Goal: Transaction & Acquisition: Purchase product/service

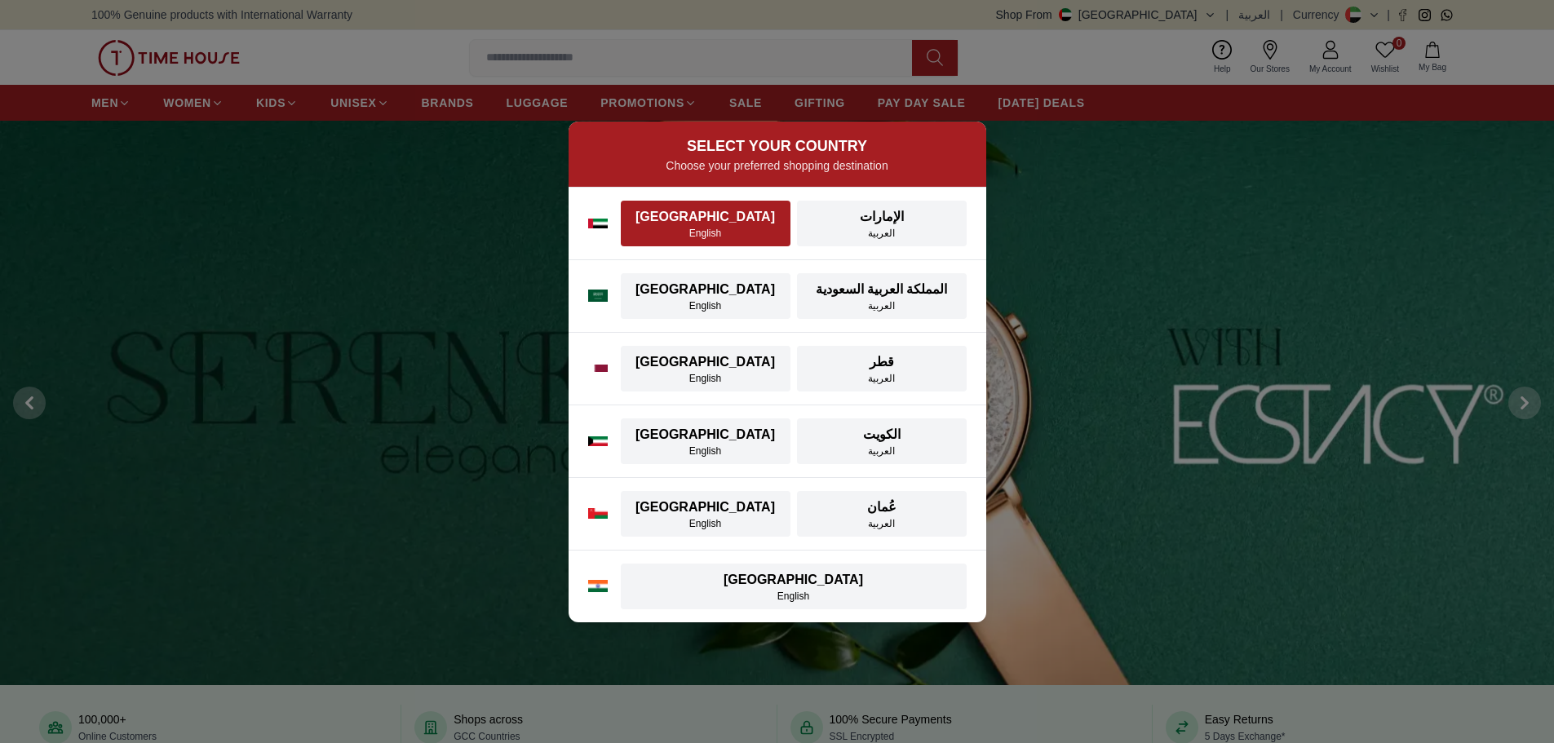
click at [684, 211] on div "[GEOGRAPHIC_DATA]" at bounding box center [706, 217] width 150 height 20
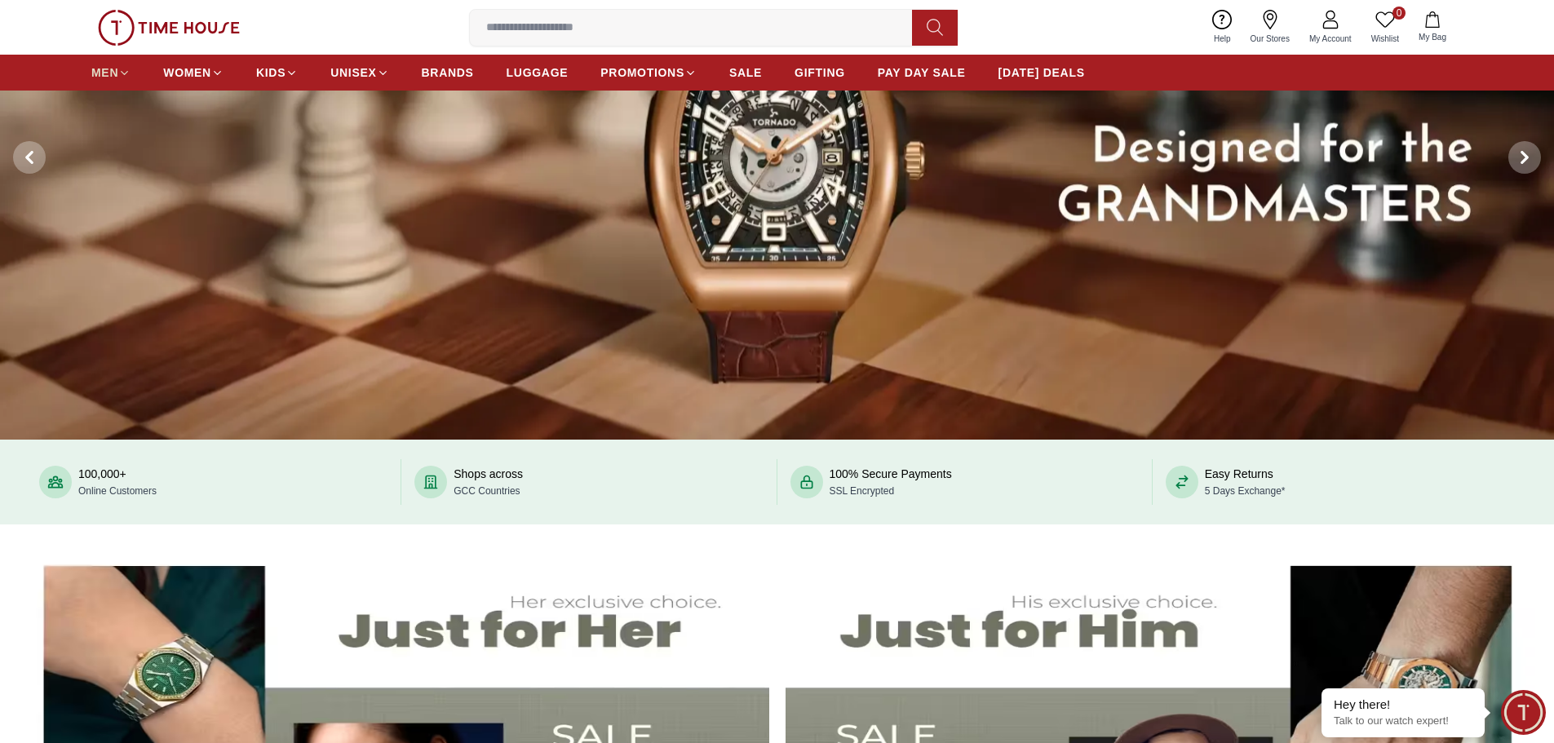
scroll to position [245, 0]
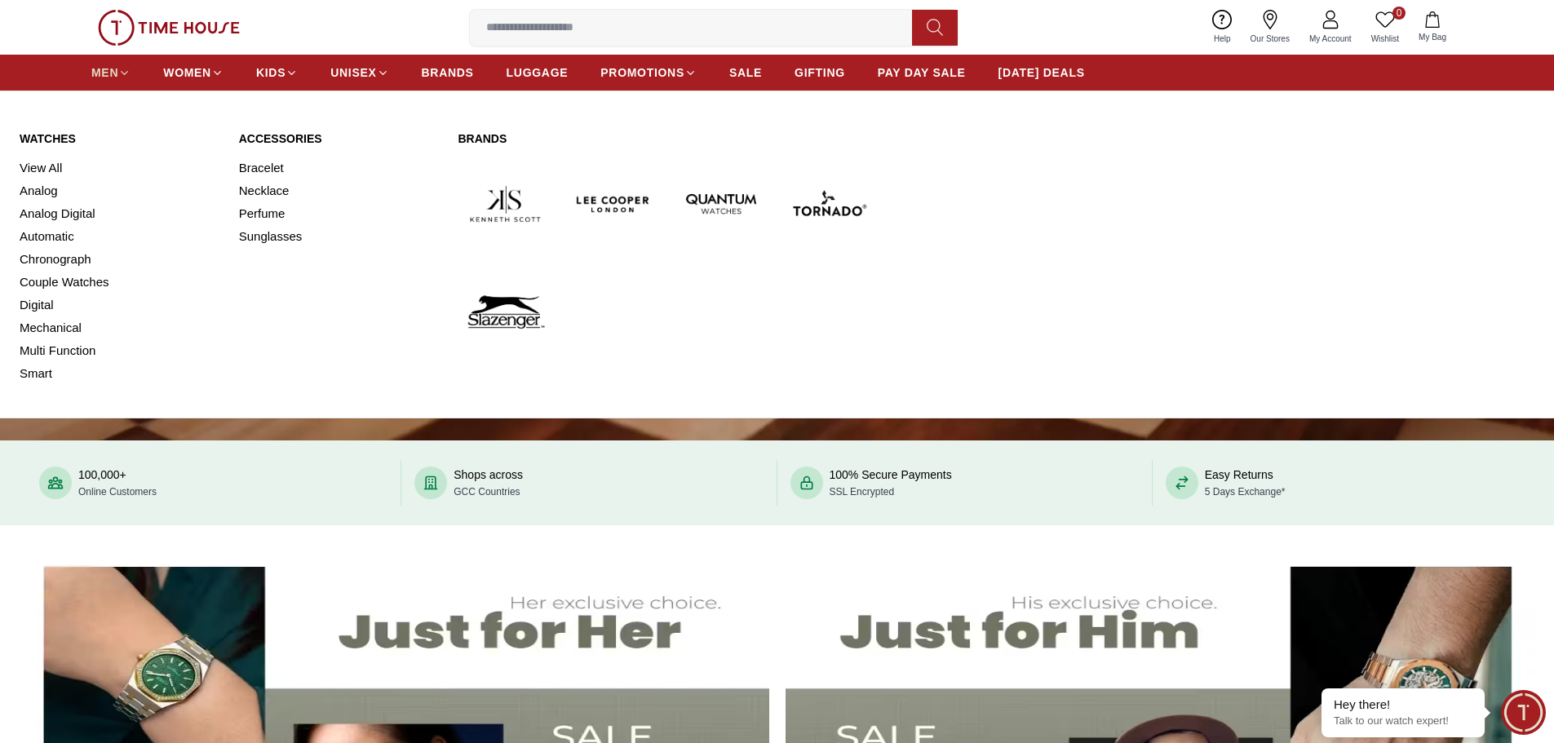
click at [109, 67] on span "MEN" at bounding box center [104, 72] width 27 height 16
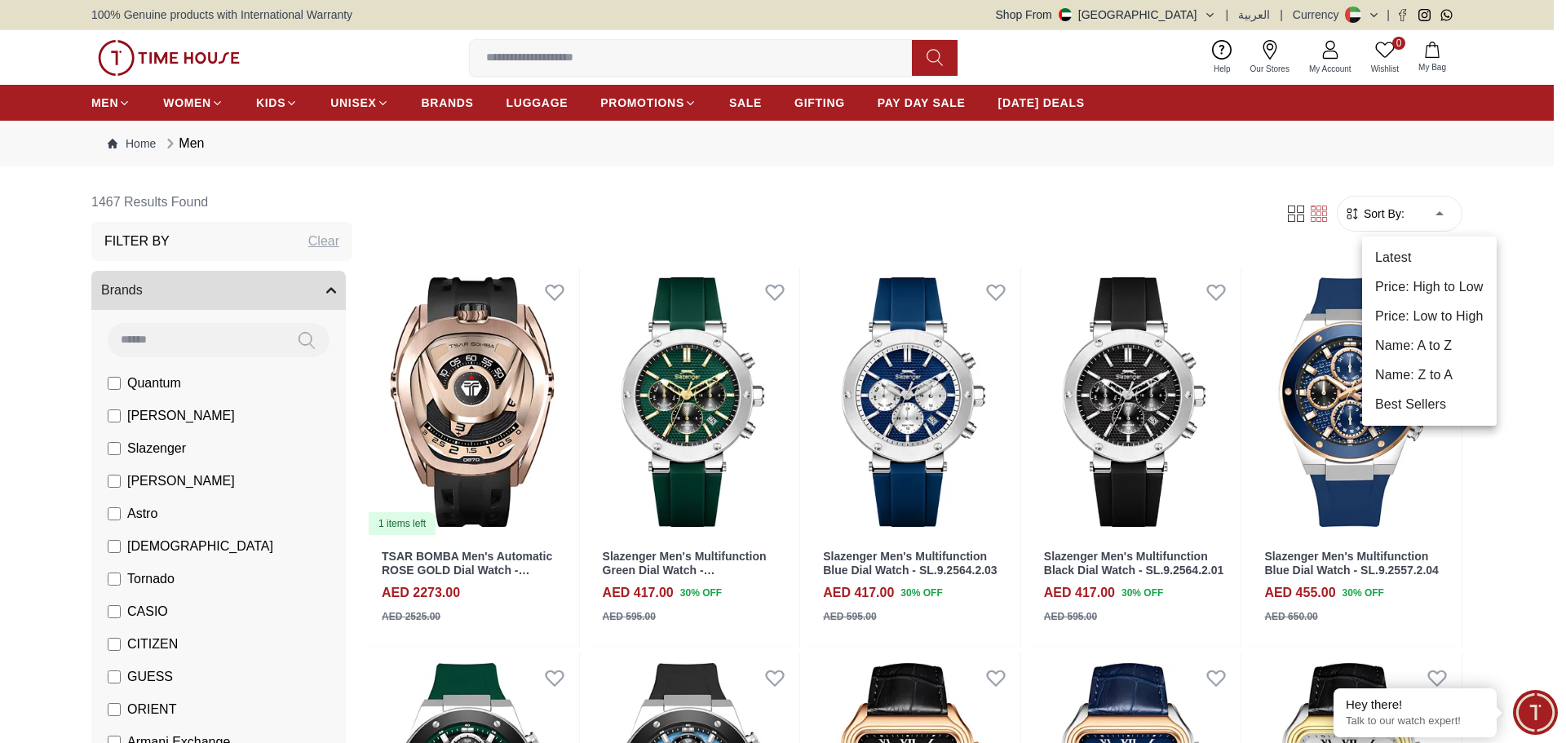
click at [1418, 316] on li "Price: Low to High" at bounding box center [1429, 316] width 135 height 29
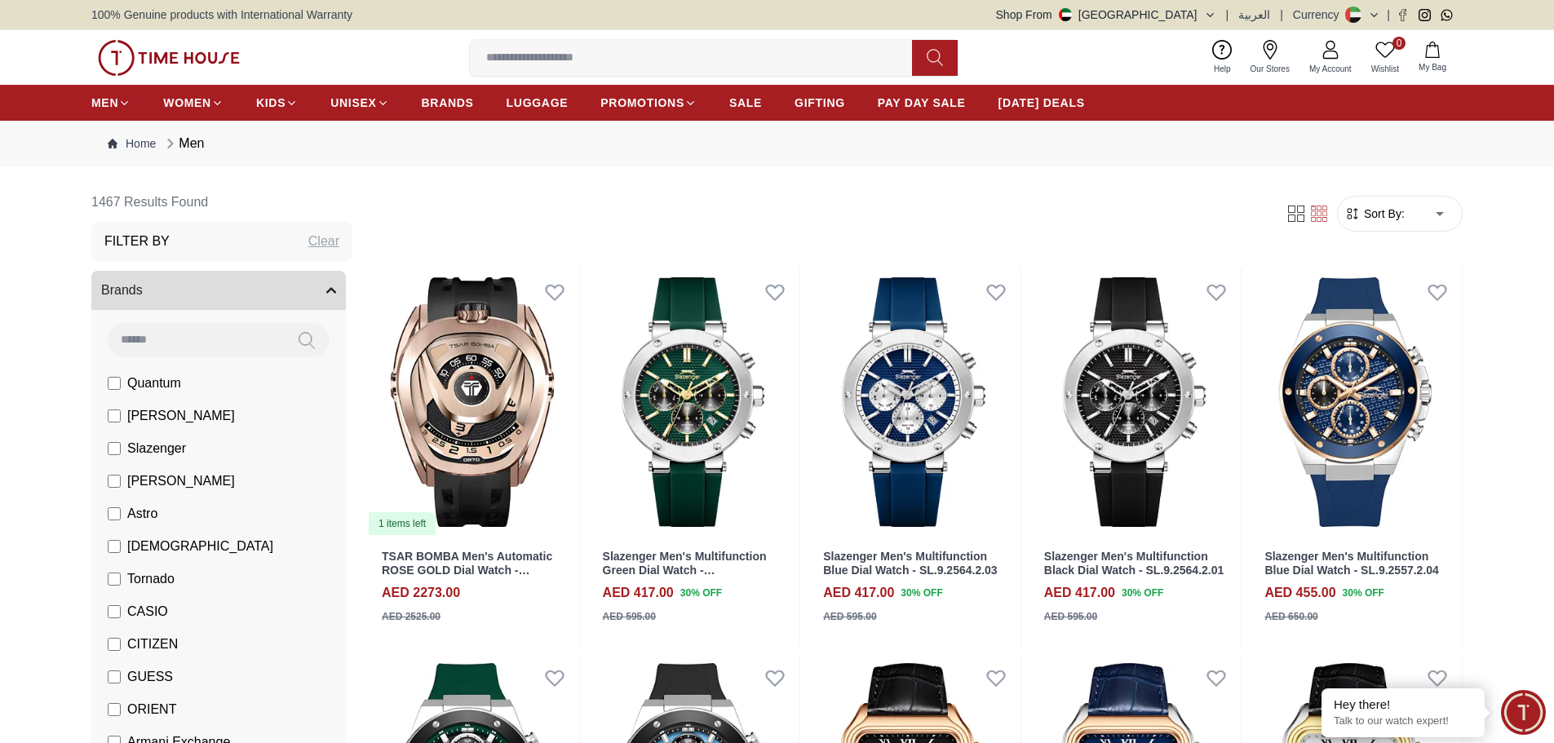
type input "*"
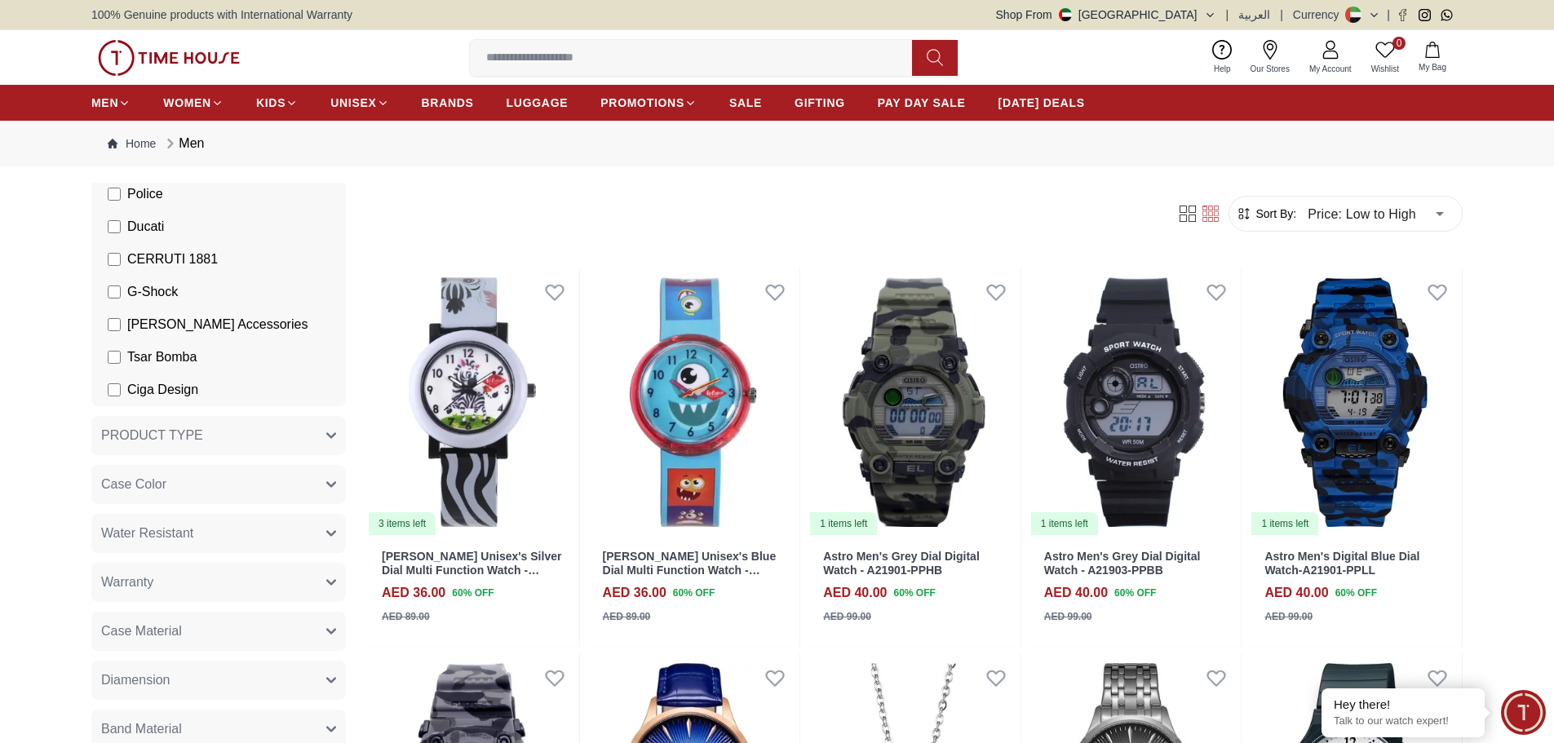
scroll to position [571, 0]
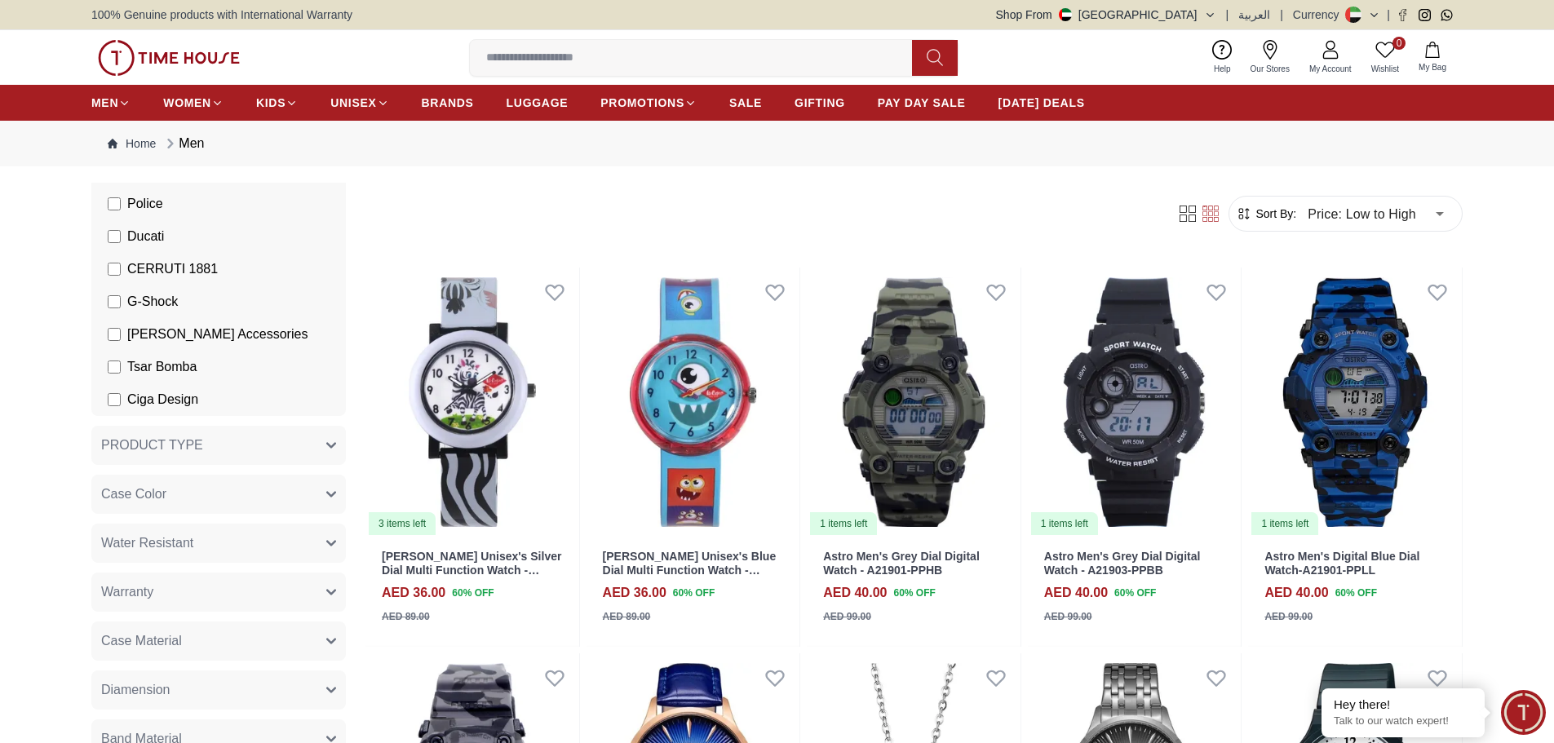
click at [313, 442] on button "PRODUCT TYPE" at bounding box center [218, 445] width 255 height 39
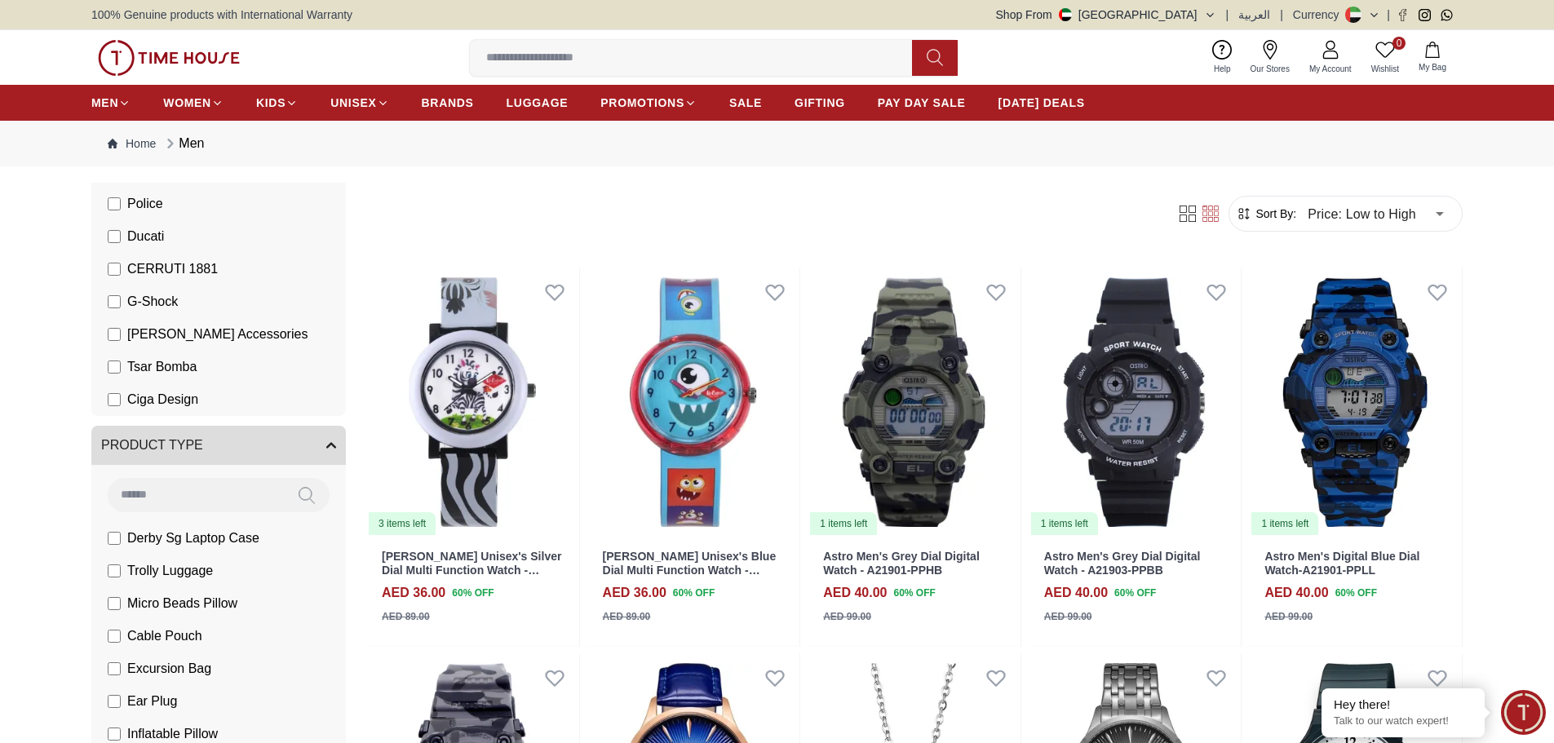
click at [327, 445] on icon "button" at bounding box center [331, 446] width 8 height 4
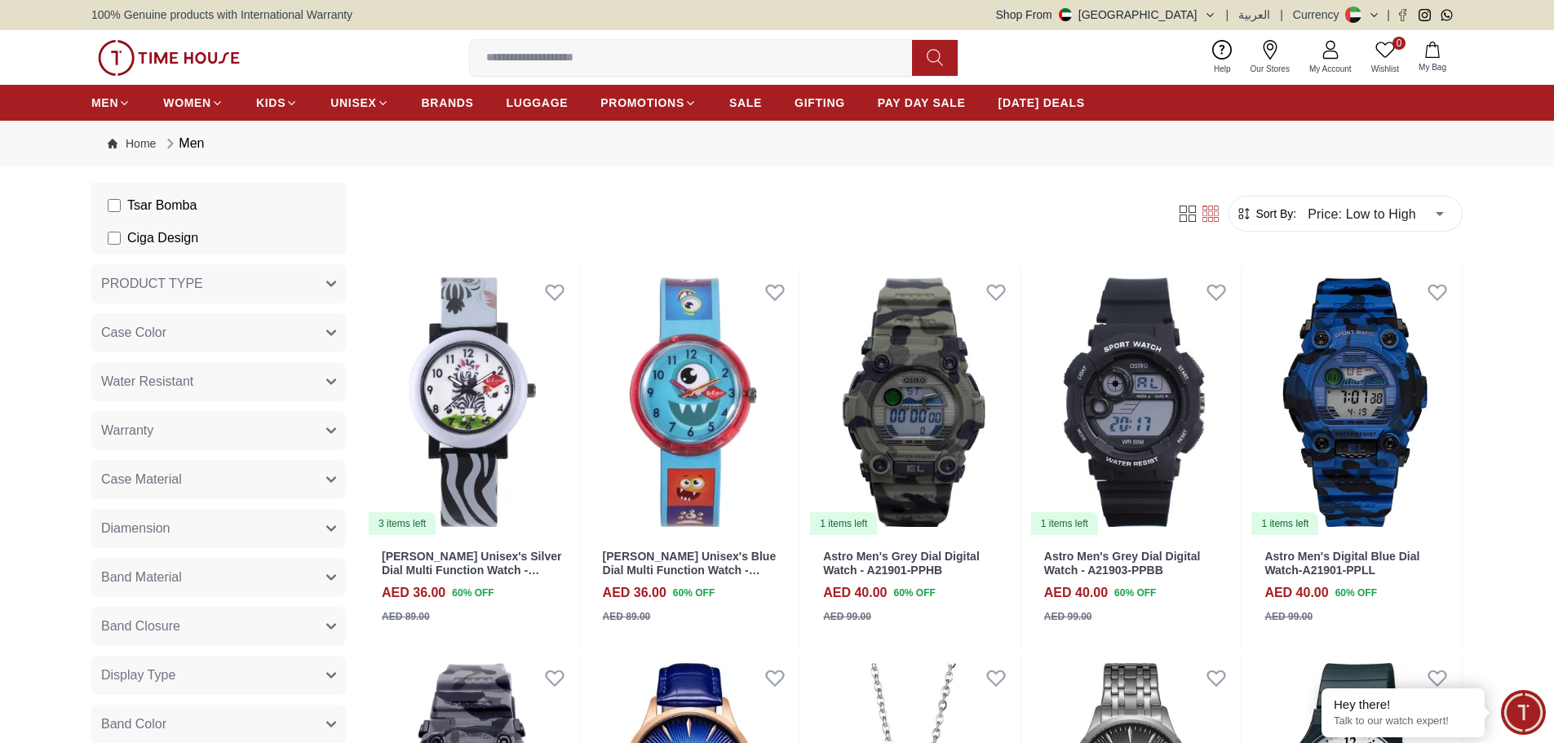
scroll to position [734, 0]
click at [304, 371] on button "Water Resistant" at bounding box center [218, 380] width 255 height 39
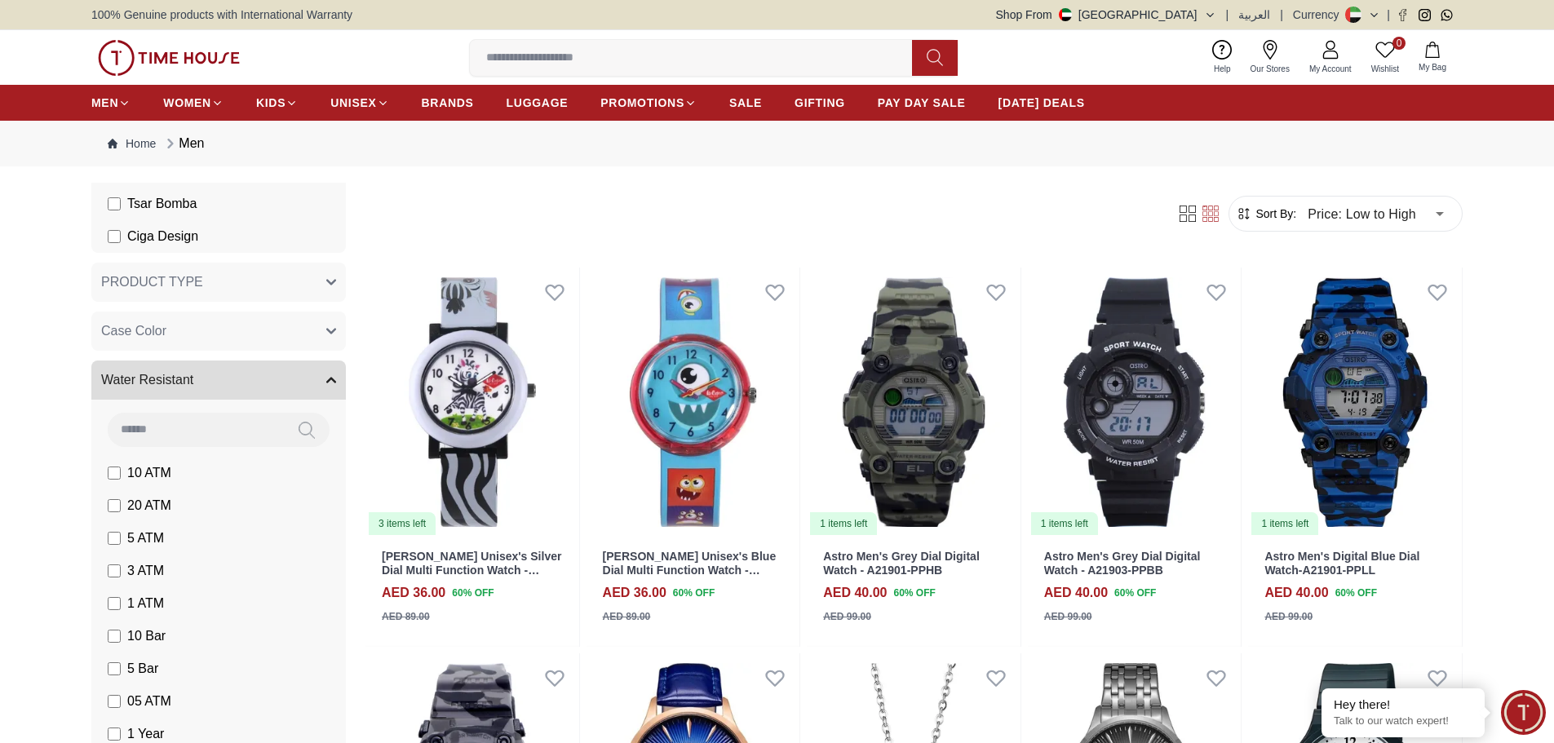
click at [313, 385] on button "Water Resistant" at bounding box center [218, 380] width 255 height 39
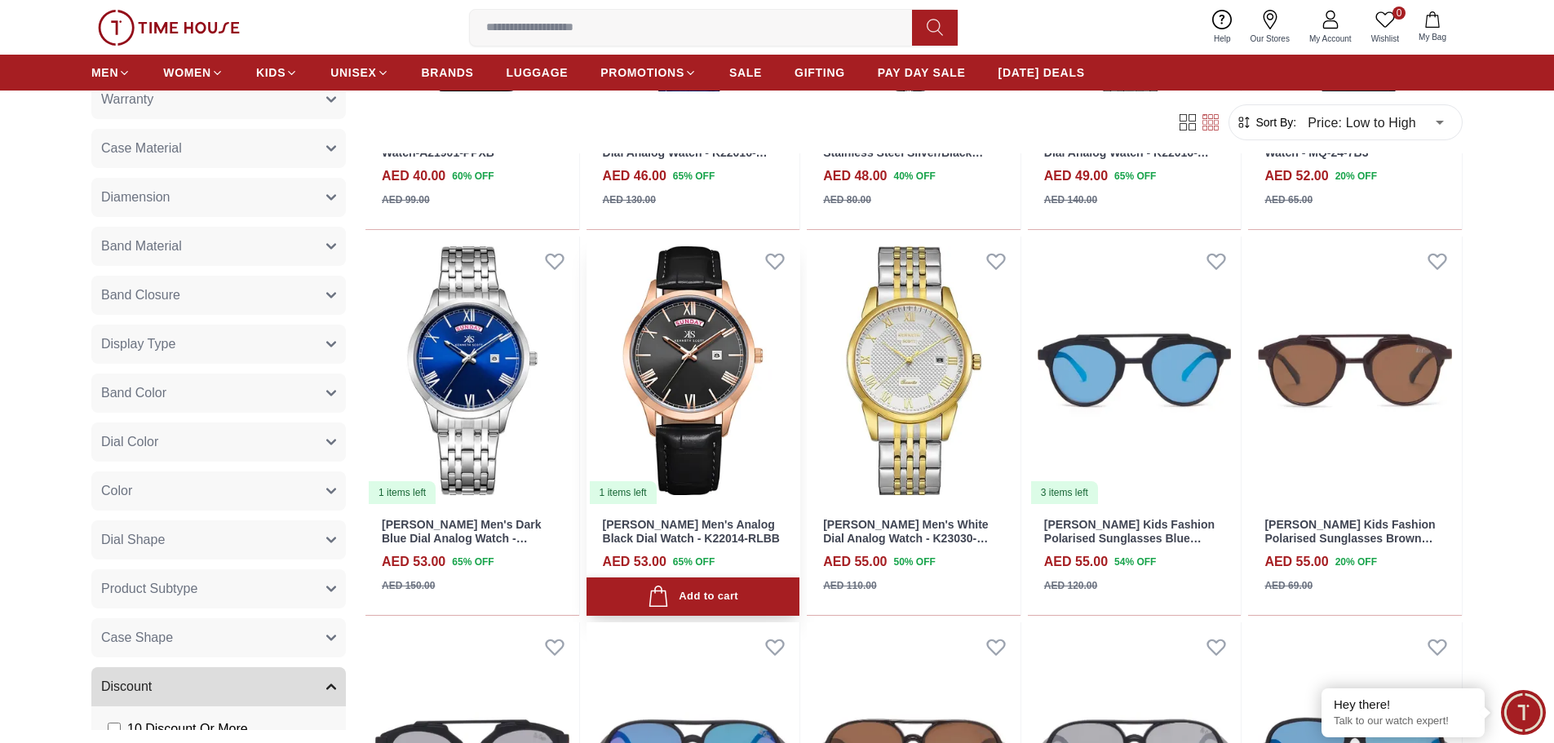
scroll to position [816, 0]
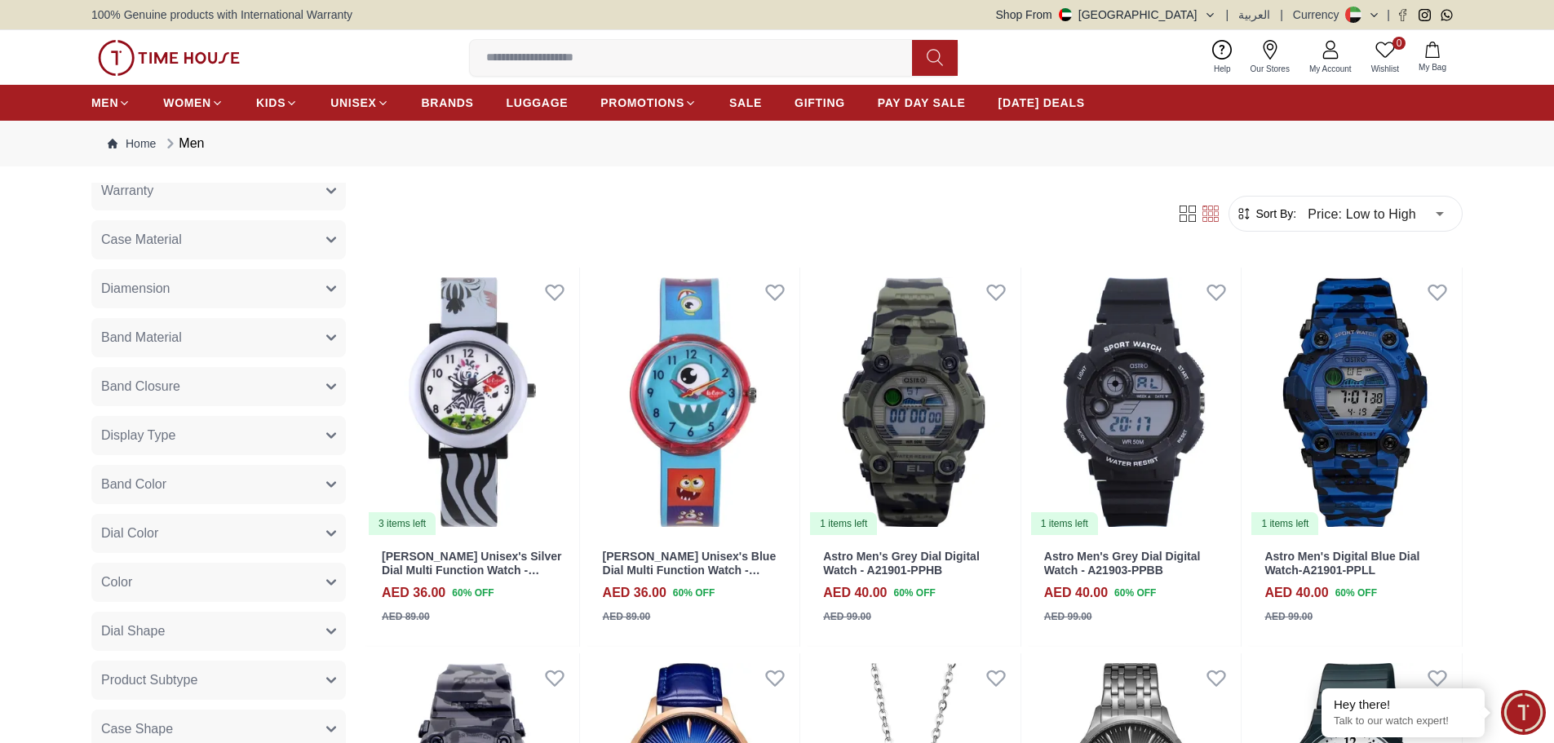
click at [321, 430] on button "Display Type" at bounding box center [218, 435] width 255 height 39
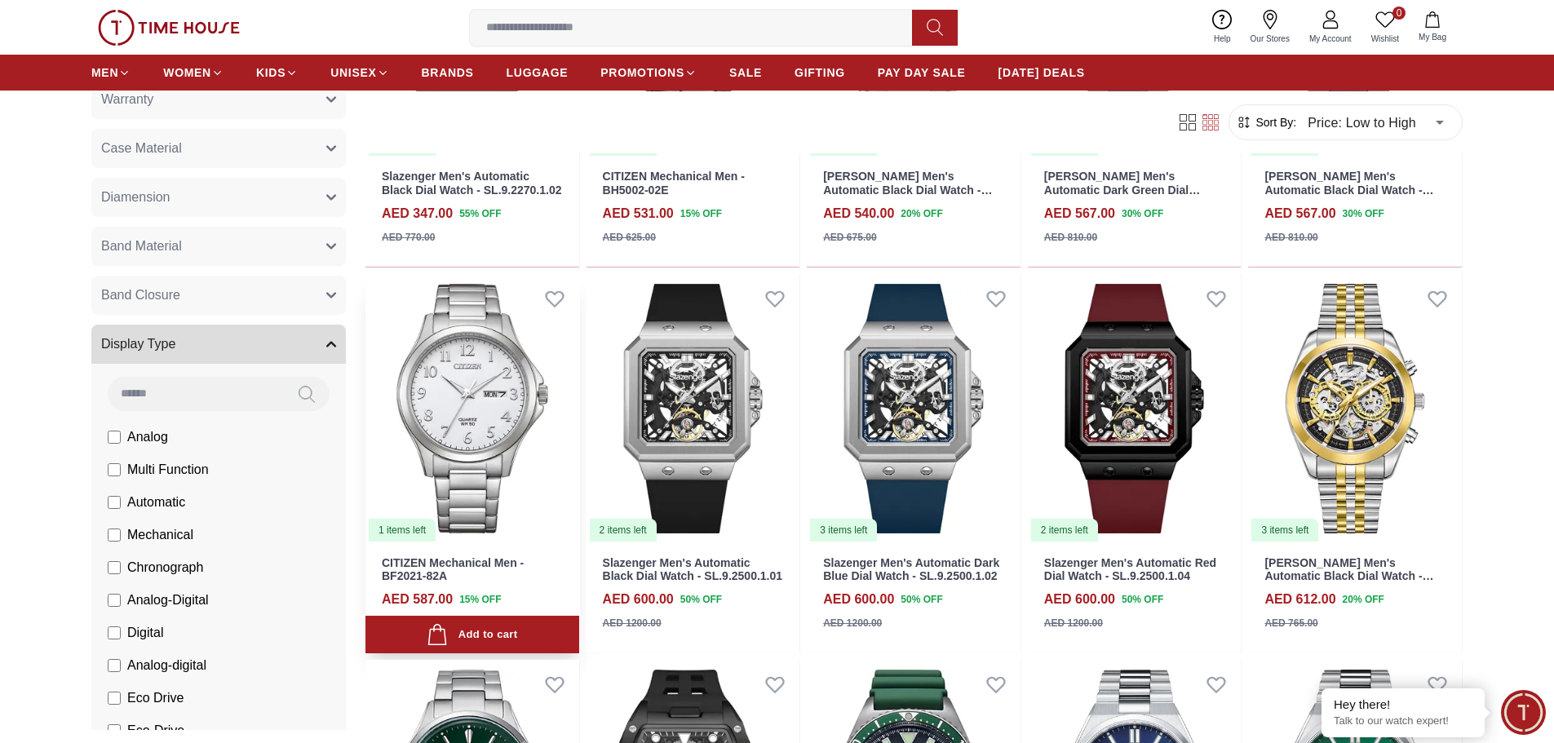
scroll to position [1142, 0]
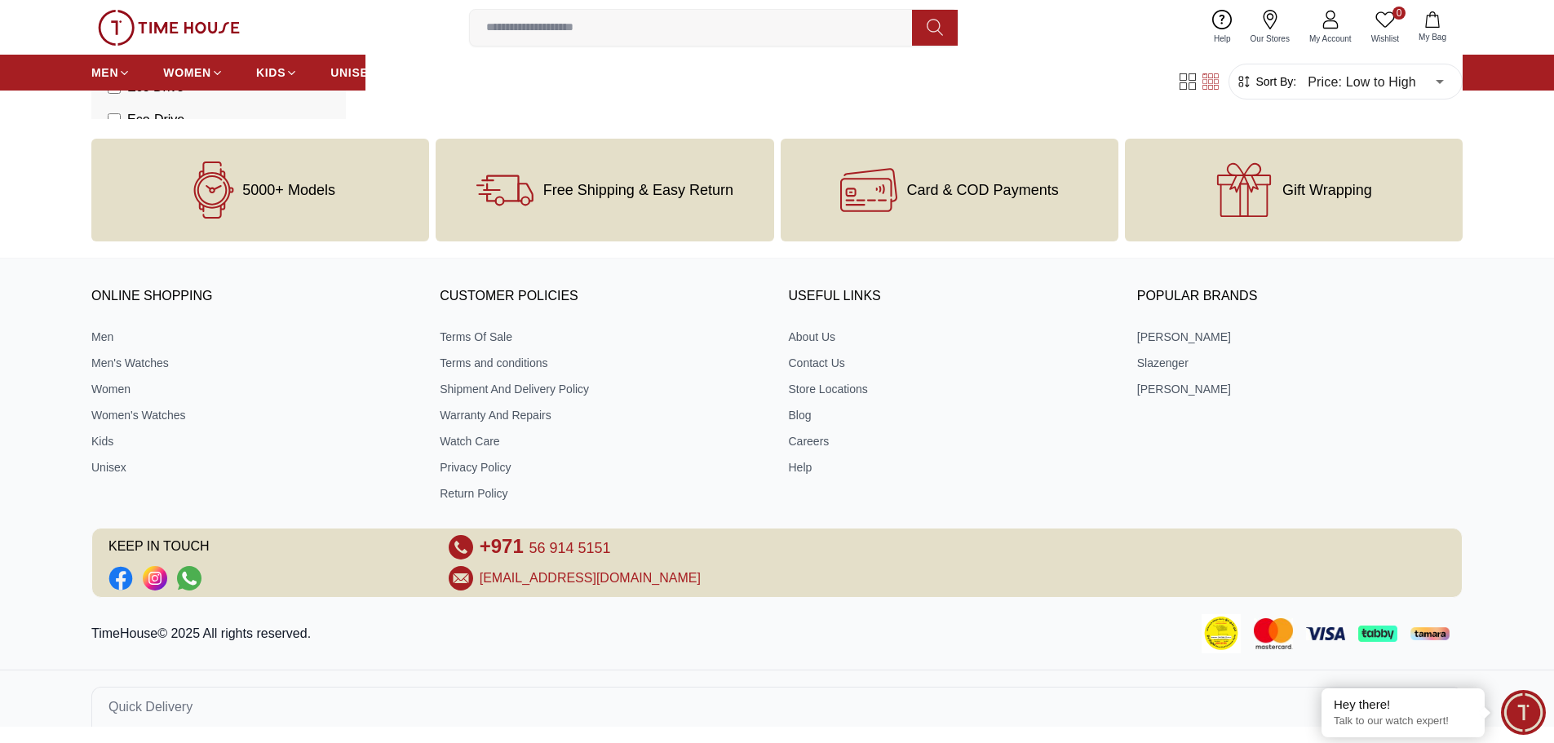
scroll to position [1142, 0]
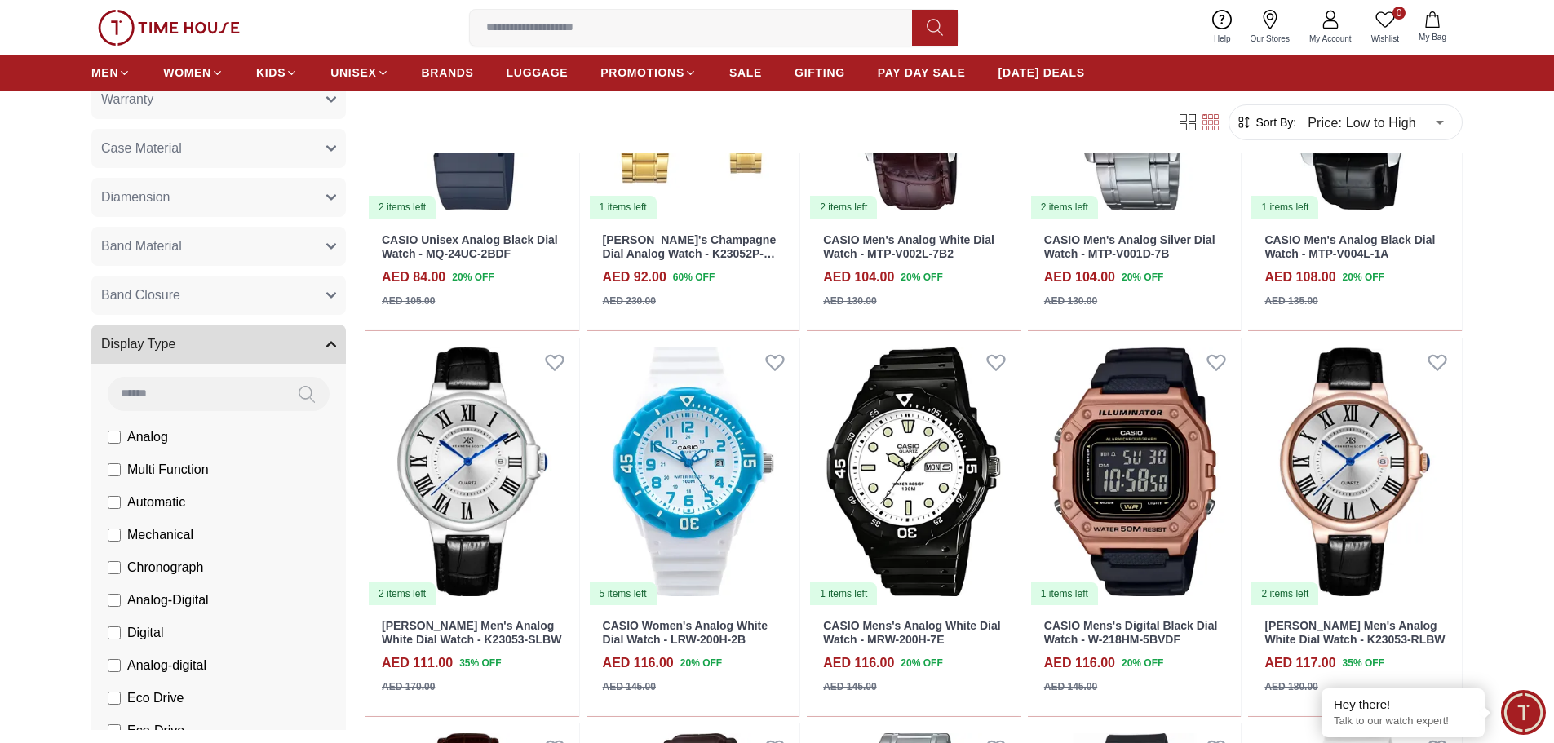
scroll to position [1142, 0]
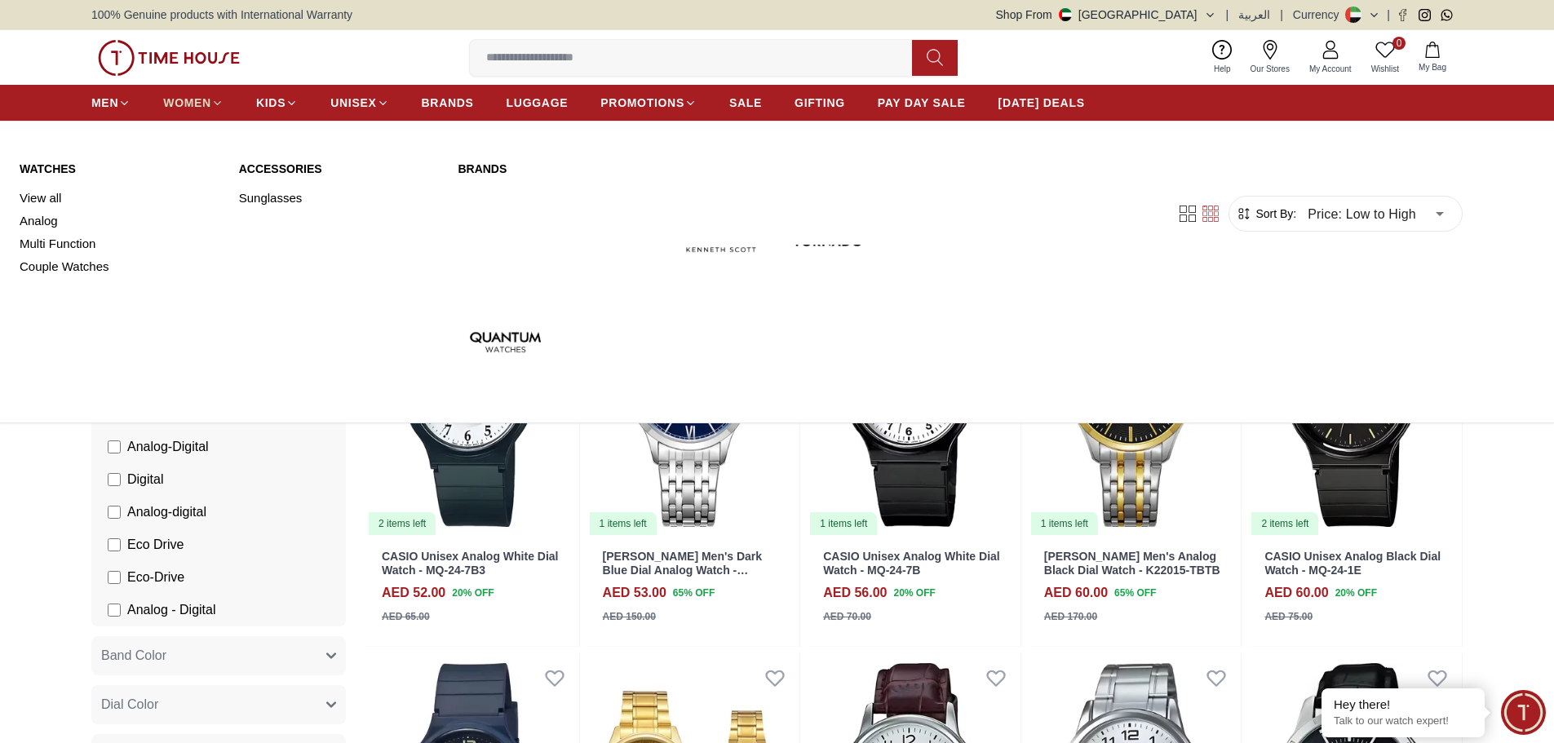
click at [183, 98] on span "WOMEN" at bounding box center [187, 103] width 48 height 16
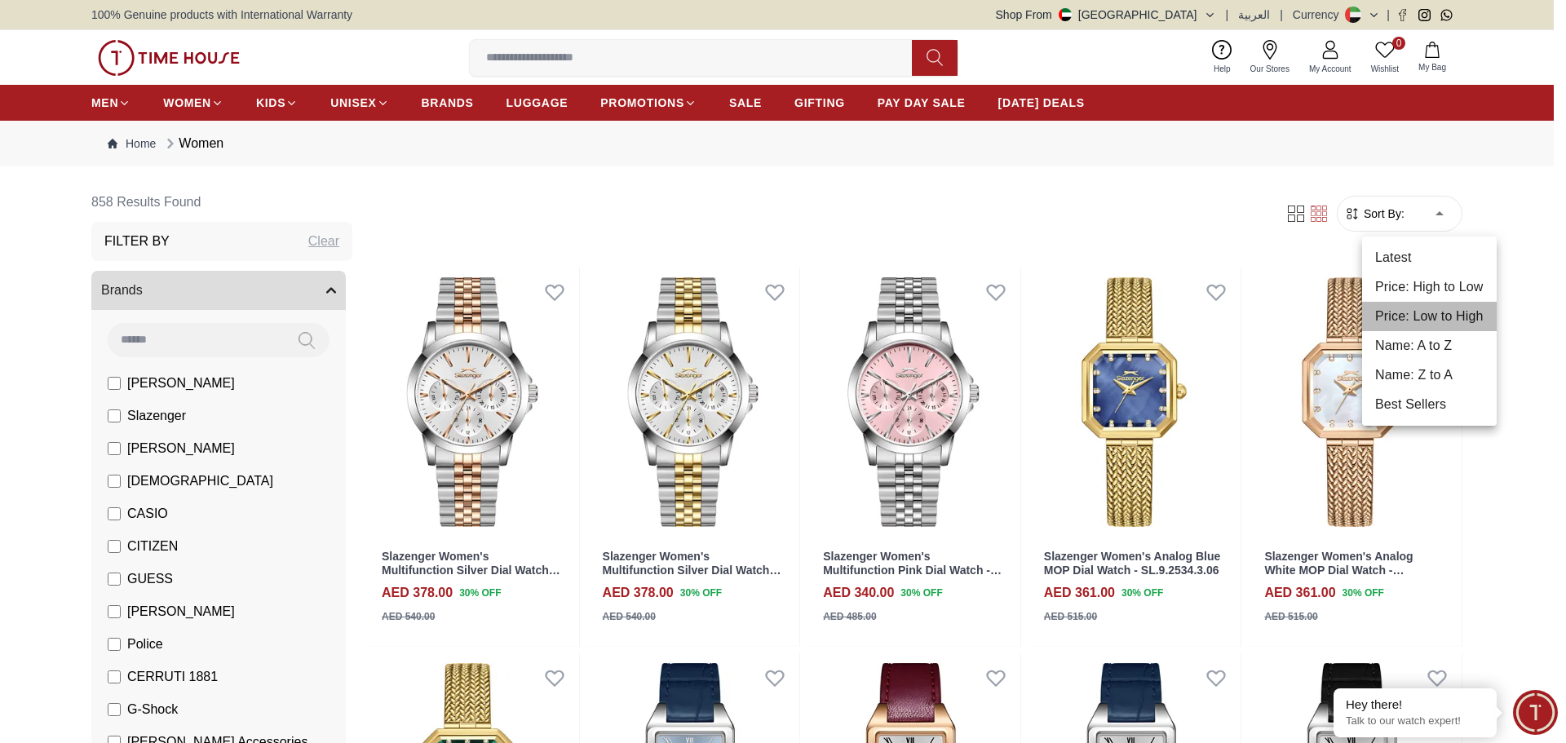
click at [1402, 310] on li "Price: Low to High" at bounding box center [1429, 316] width 135 height 29
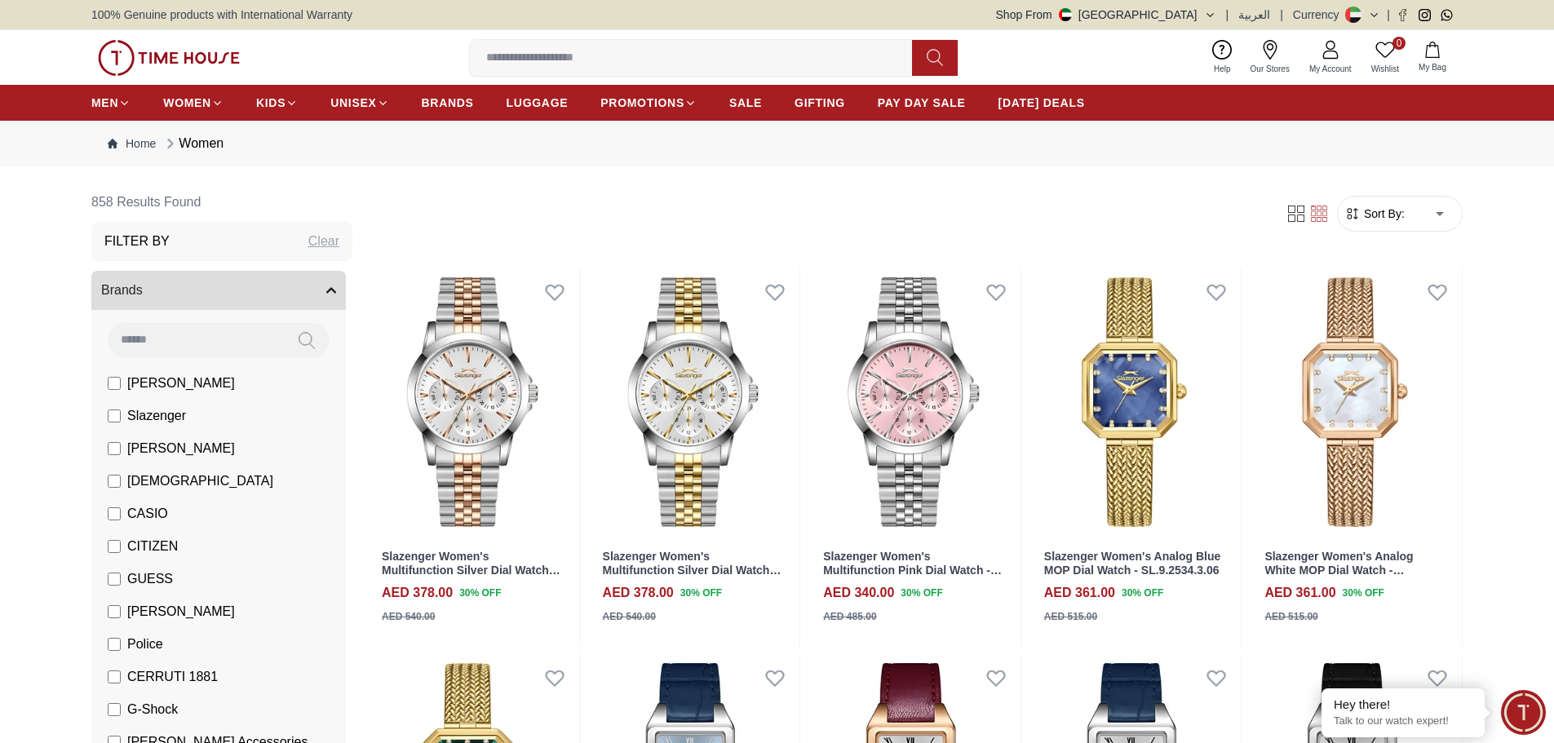
type input "*"
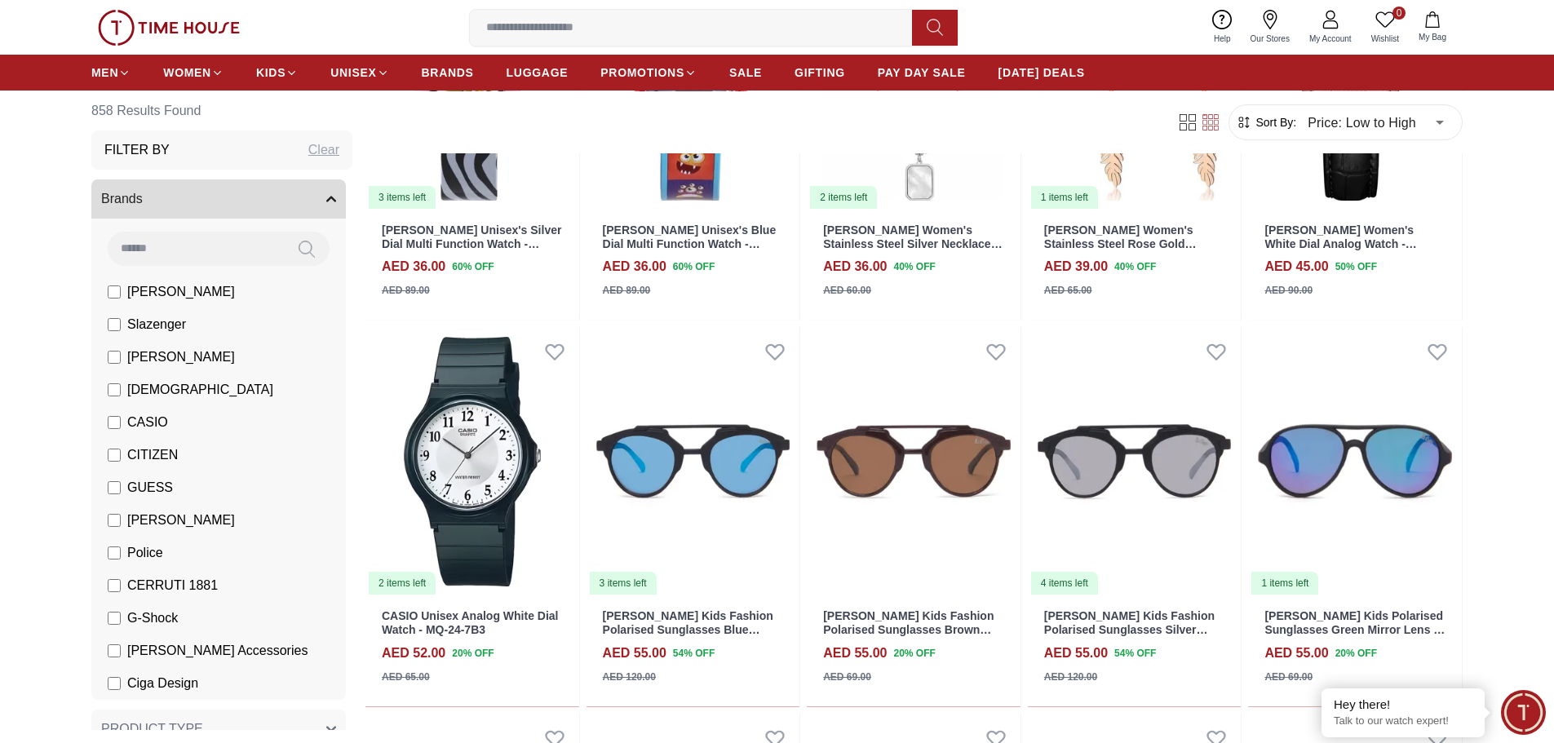
click at [326, 194] on icon "button" at bounding box center [331, 199] width 10 height 10
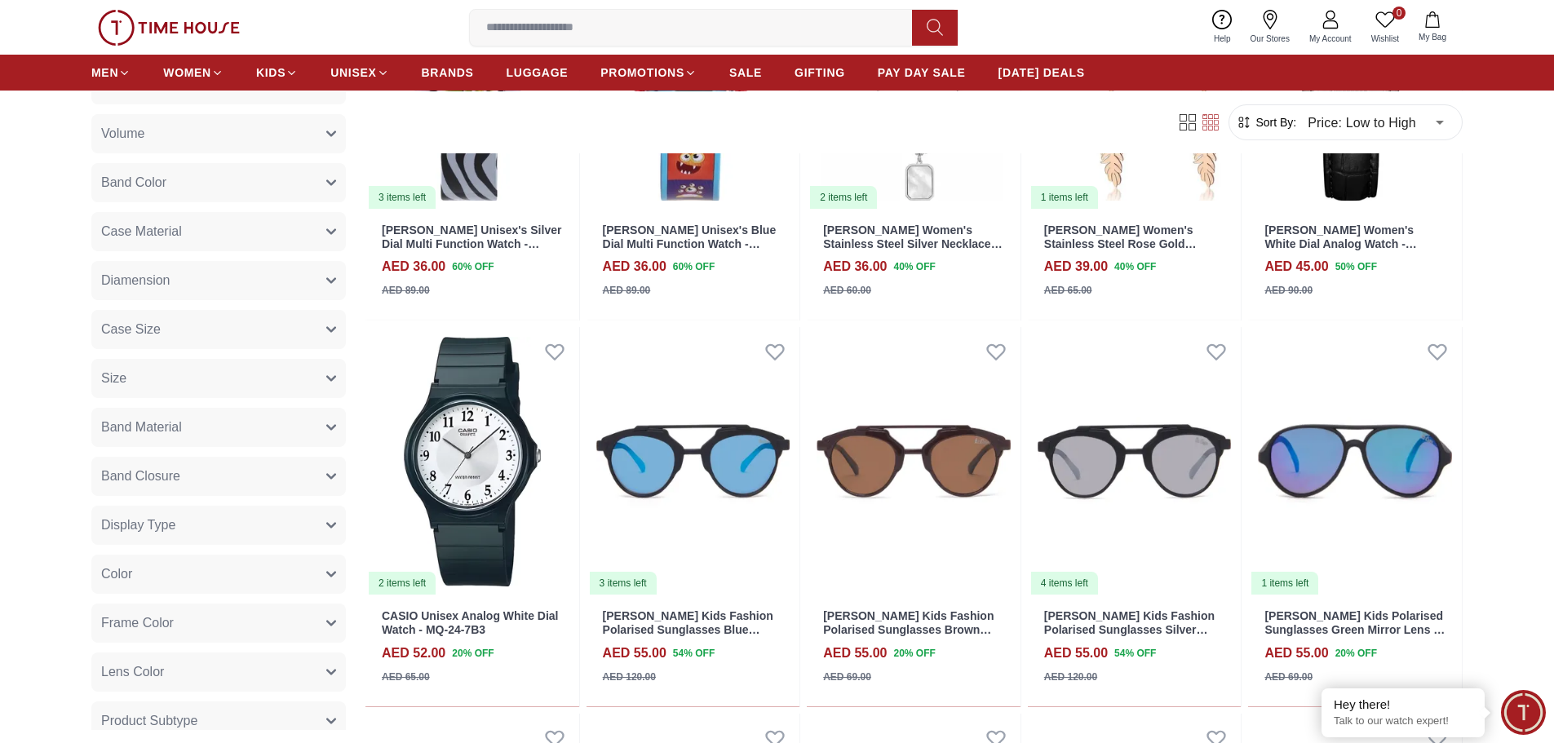
scroll to position [489, 0]
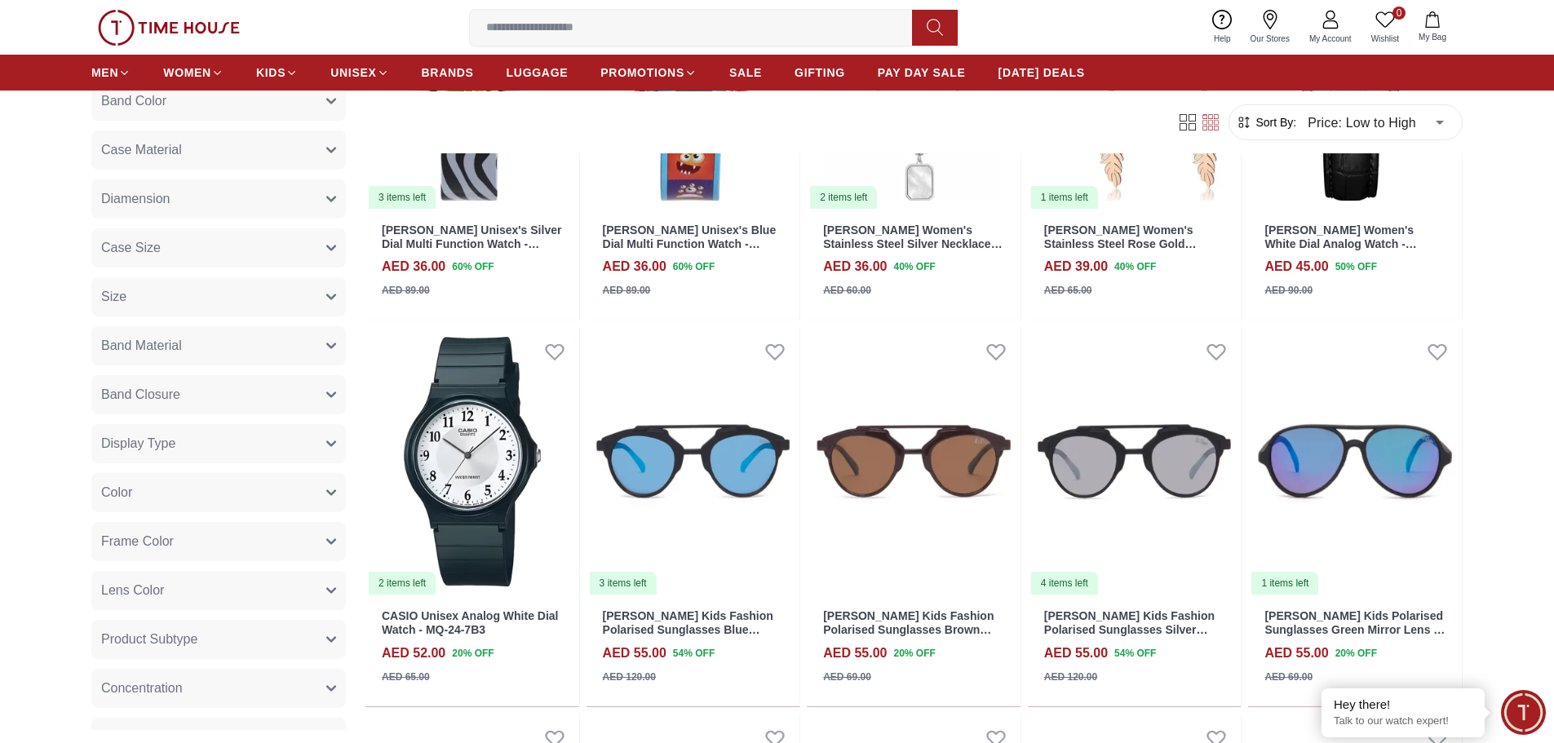
click at [326, 441] on icon "button" at bounding box center [331, 444] width 10 height 10
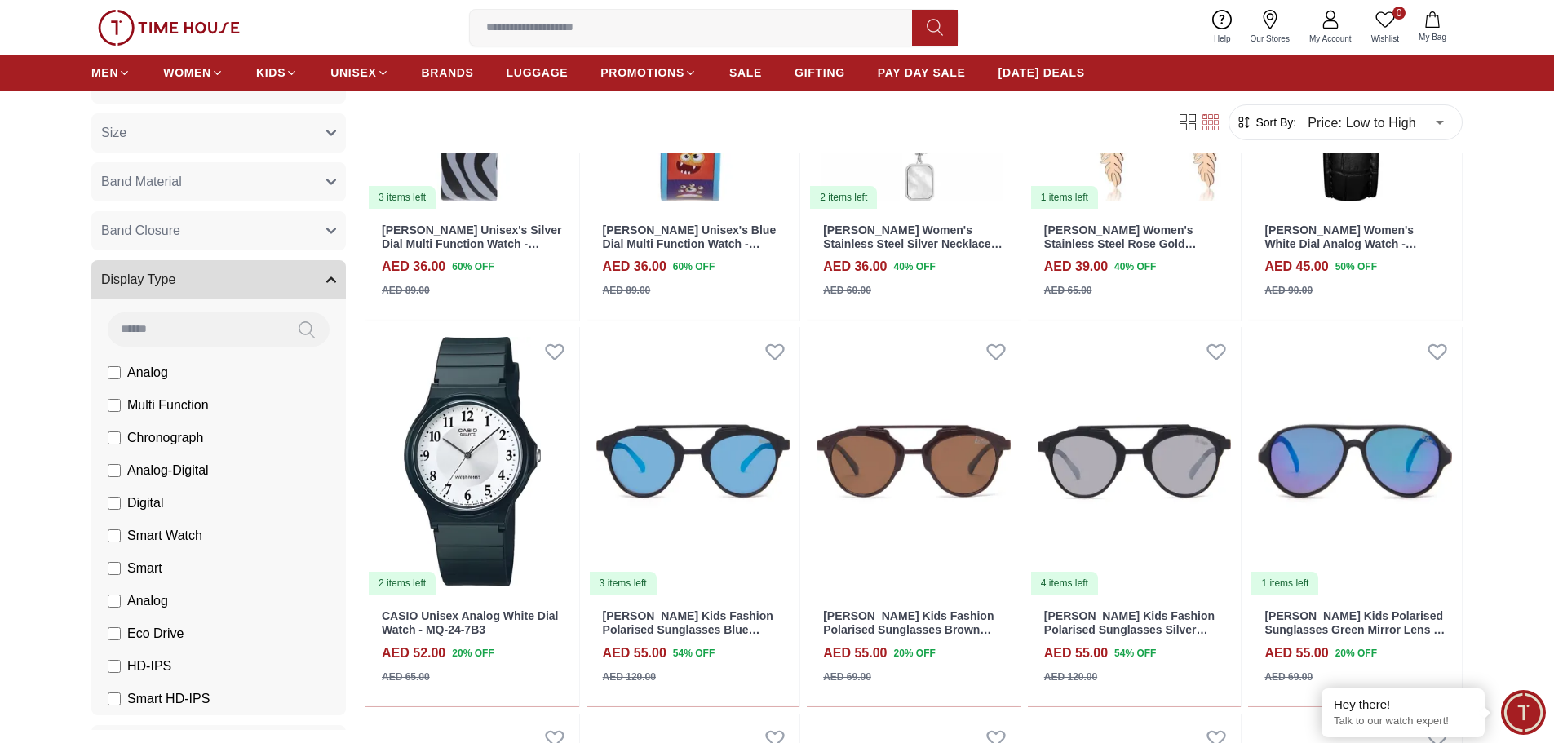
scroll to position [734, 0]
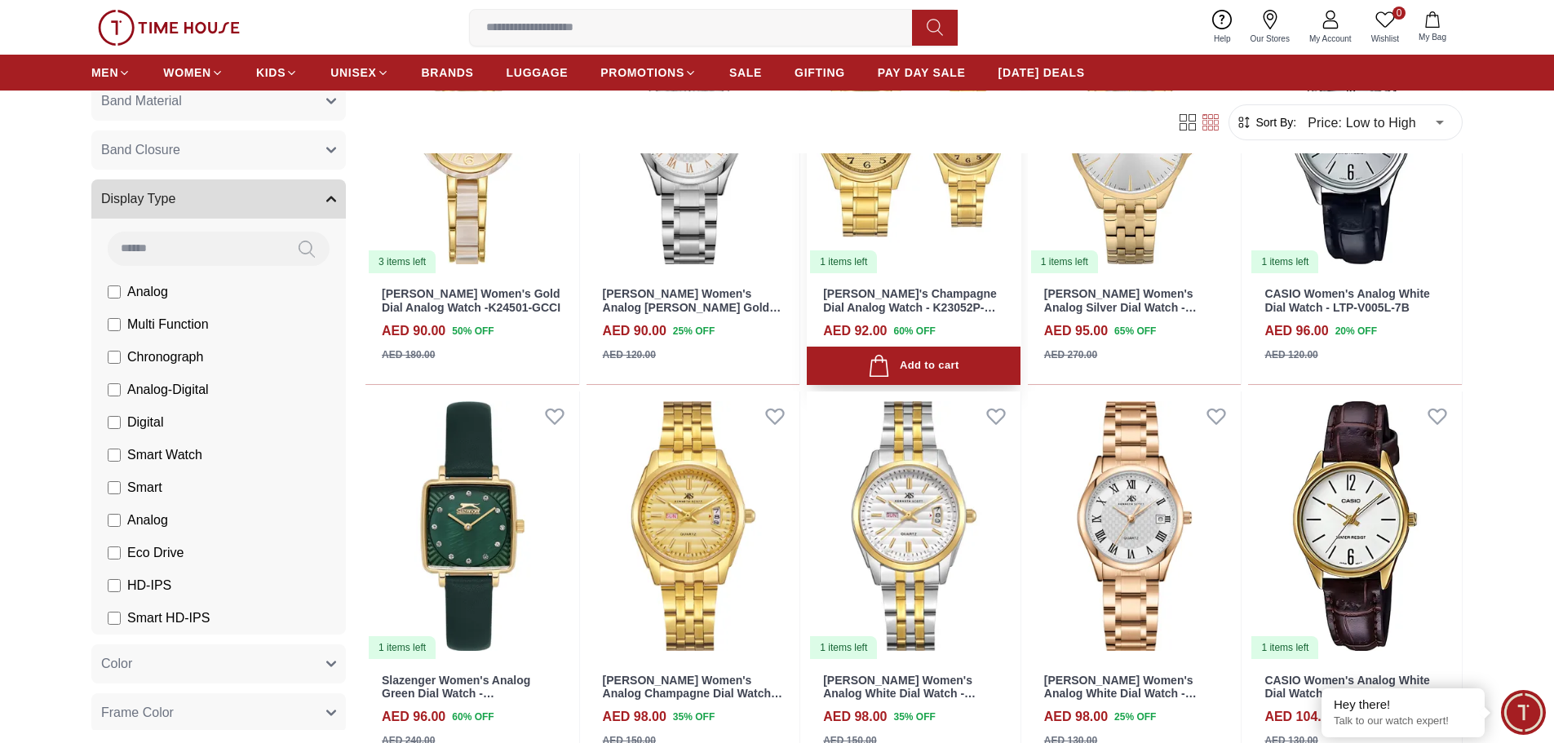
scroll to position [1060, 0]
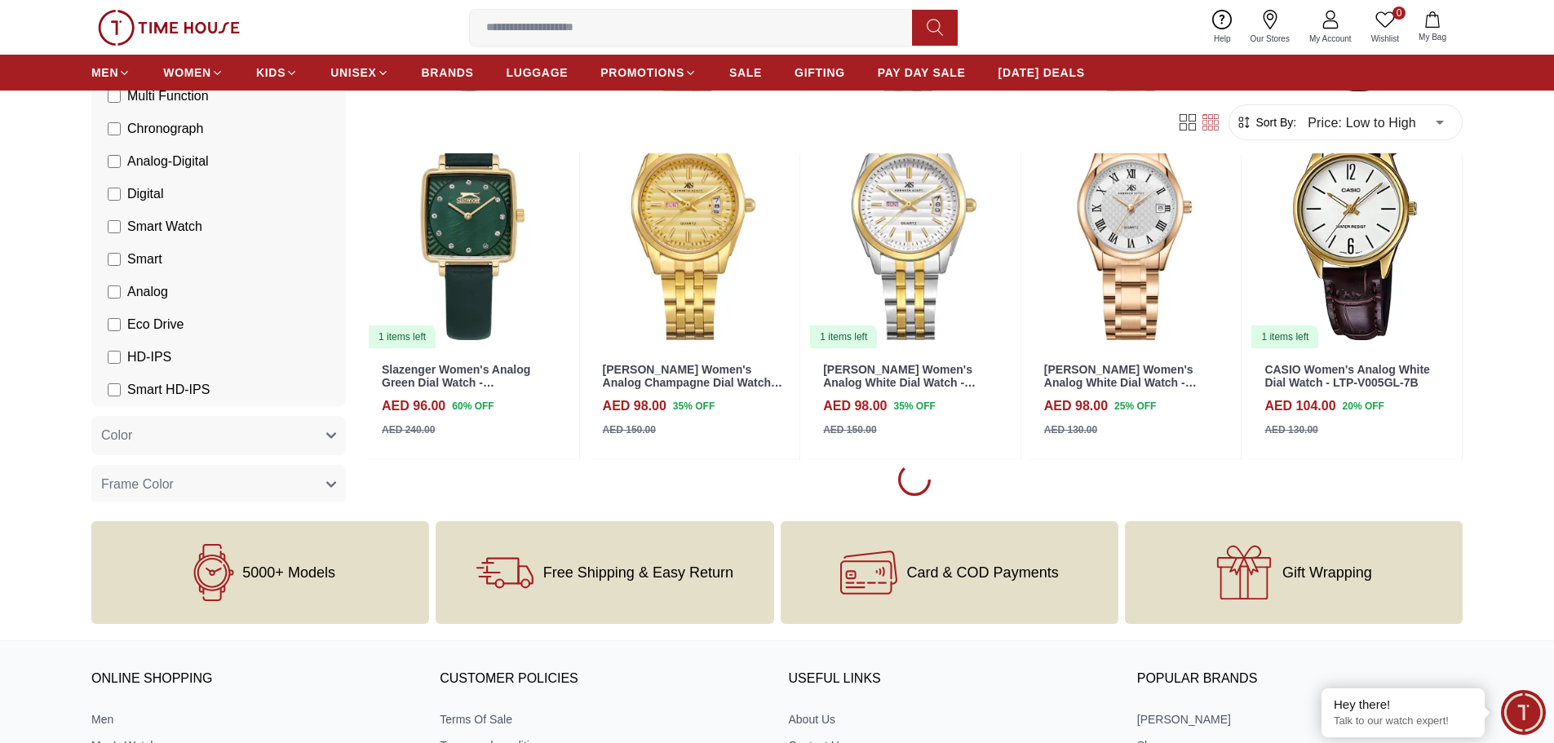
scroll to position [1468, 0]
